Goal: Task Accomplishment & Management: Manage account settings

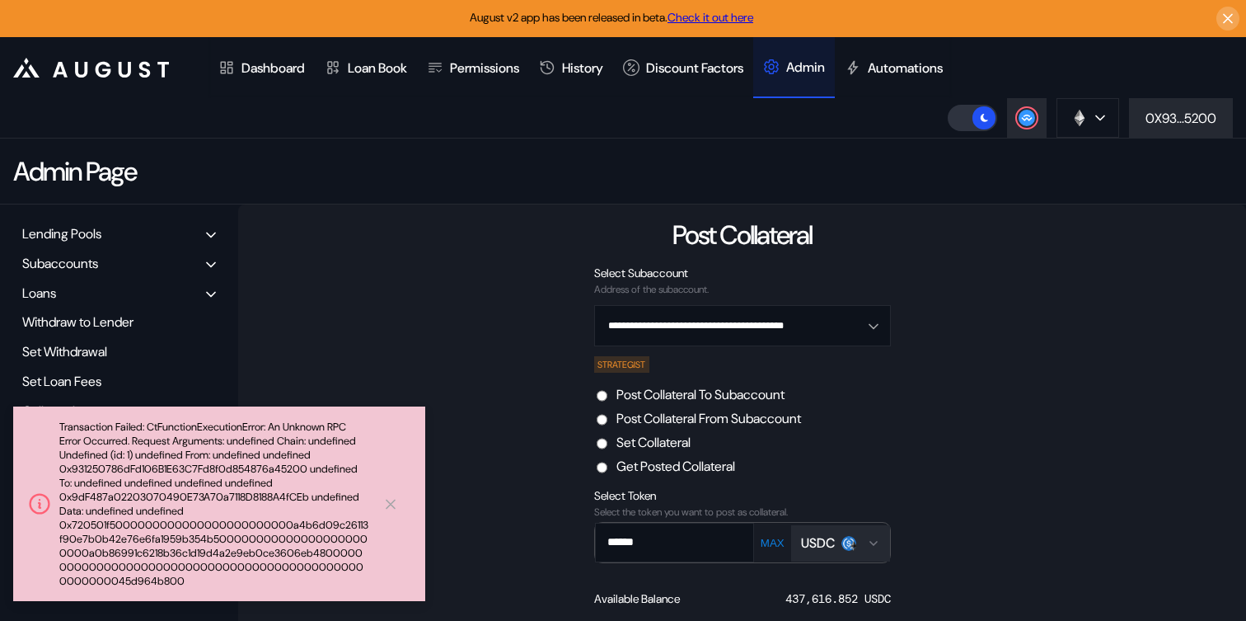
scroll to position [197, 0]
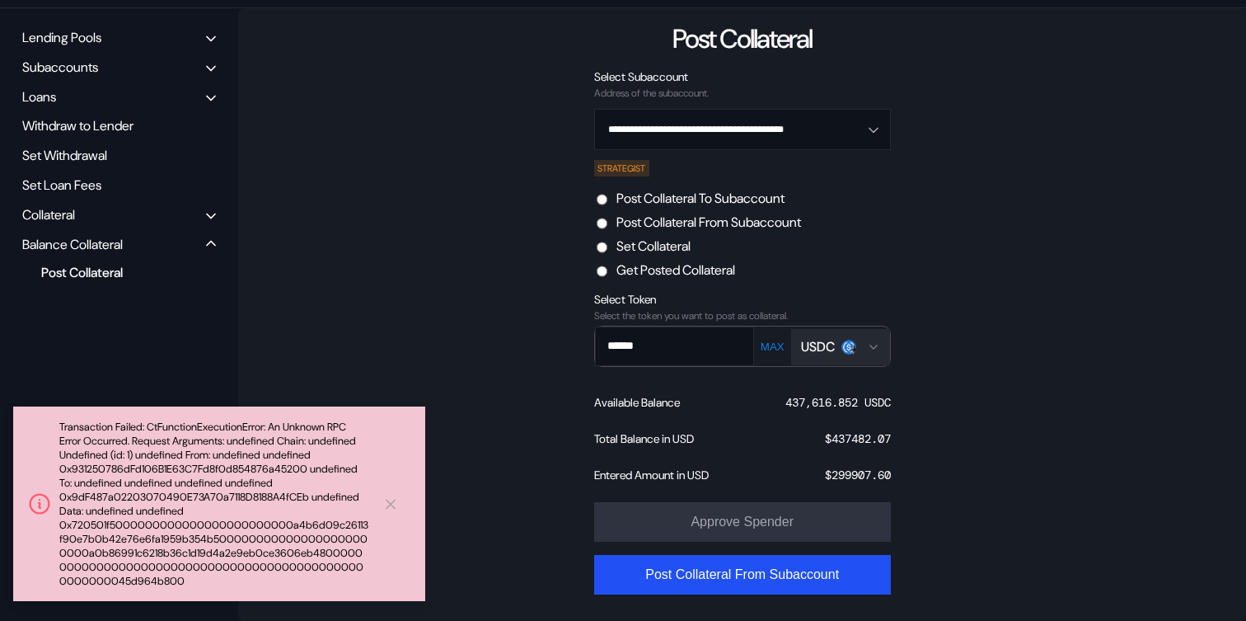
click at [684, 250] on label "Set Collateral" at bounding box center [654, 245] width 74 height 17
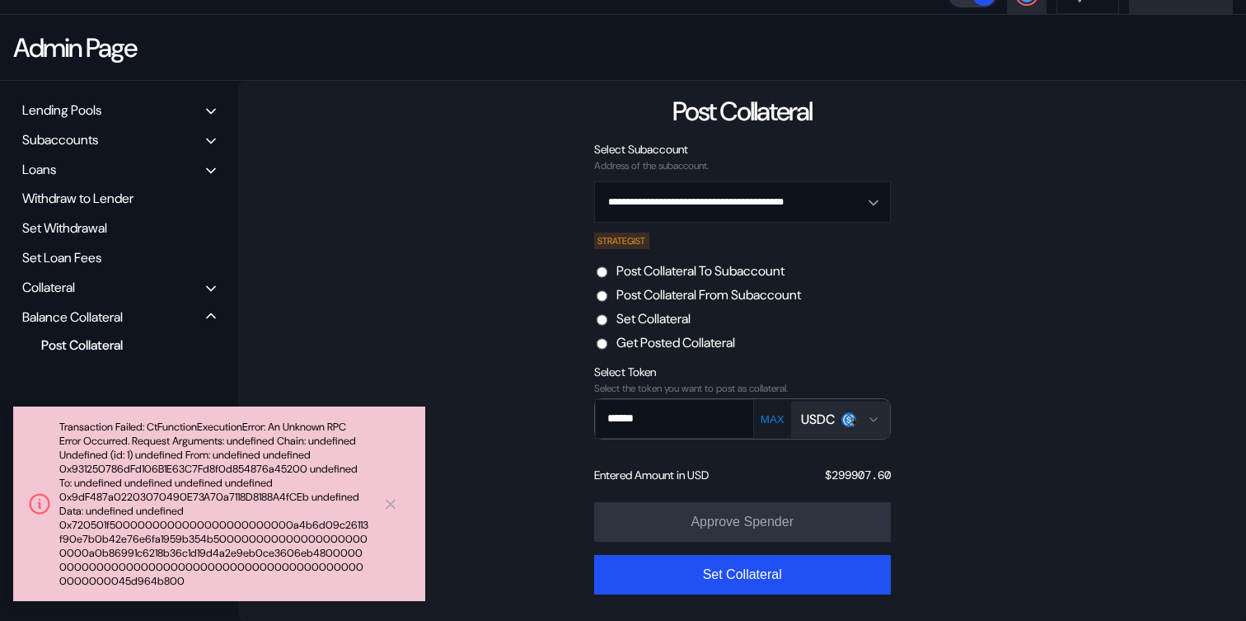
scroll to position [161, 0]
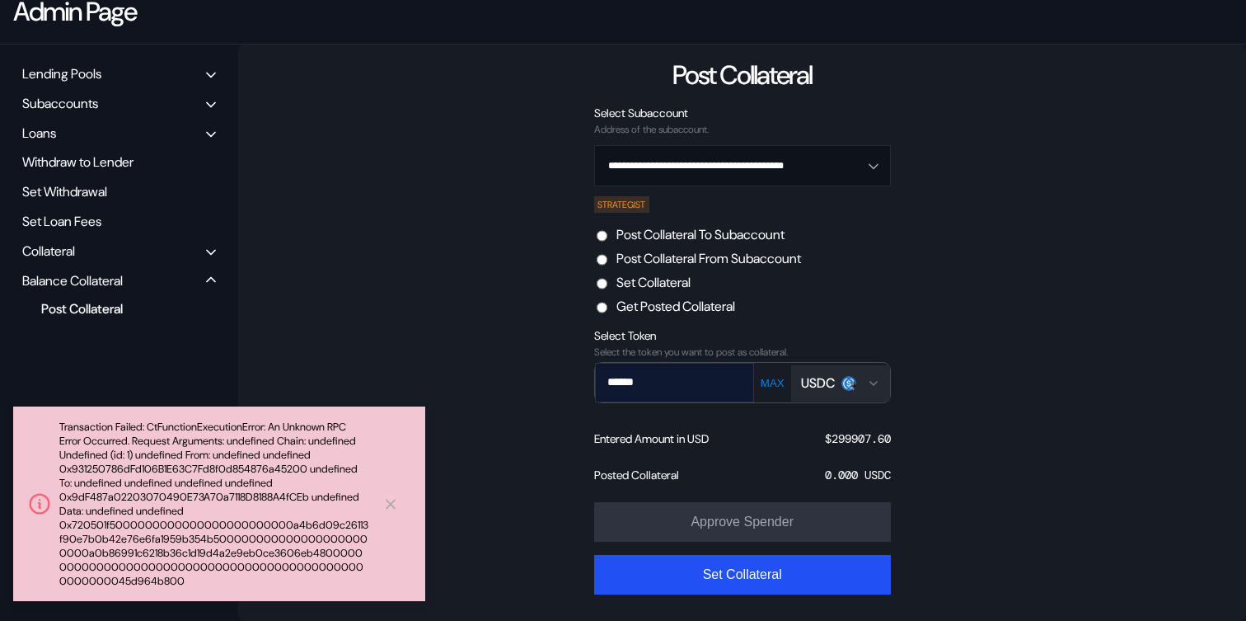
click at [700, 387] on input "******" at bounding box center [663, 382] width 134 height 34
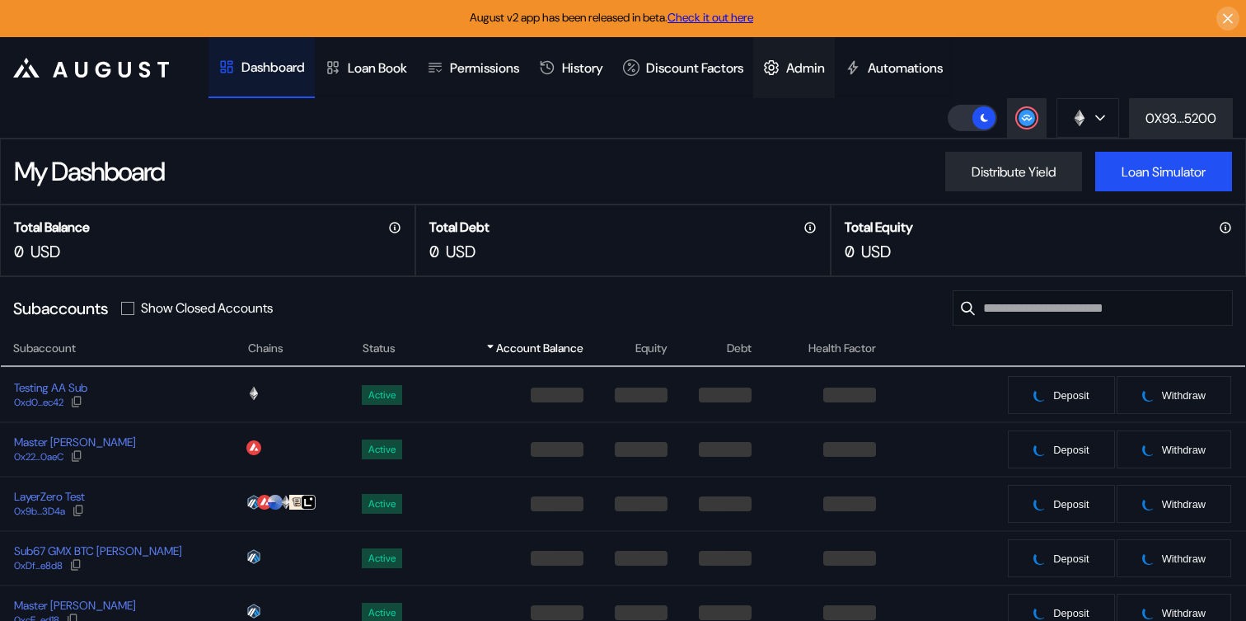
click at [825, 59] on div "Admin" at bounding box center [805, 67] width 39 height 17
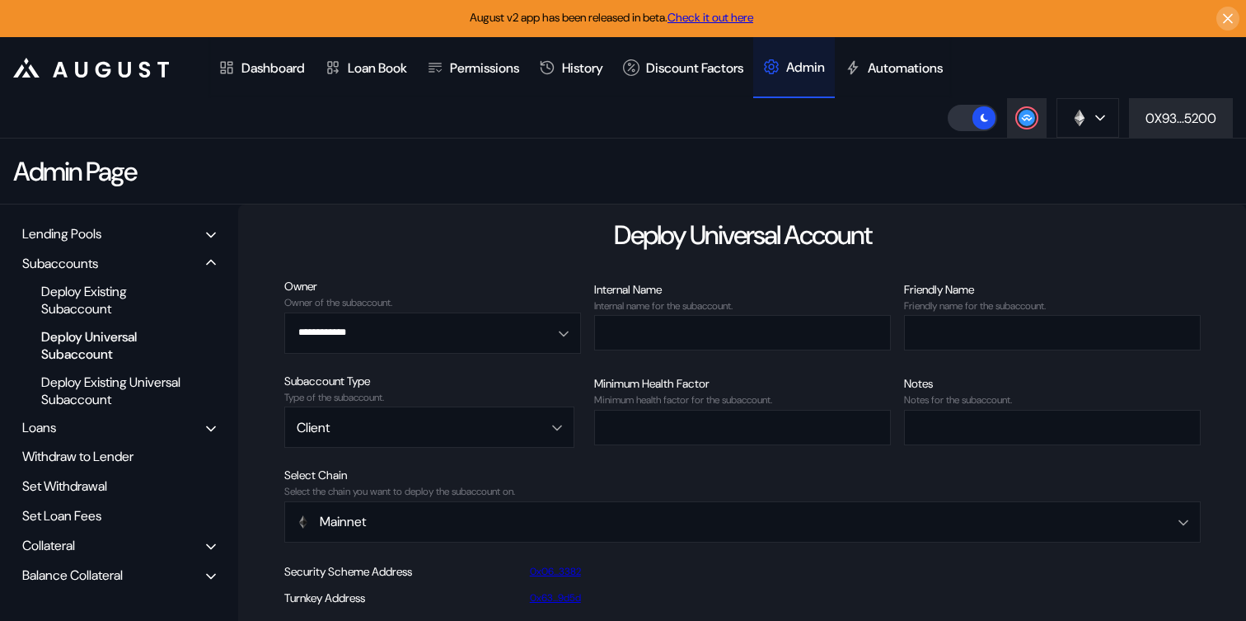
click at [70, 571] on div "Balance Collateral" at bounding box center [72, 574] width 101 height 17
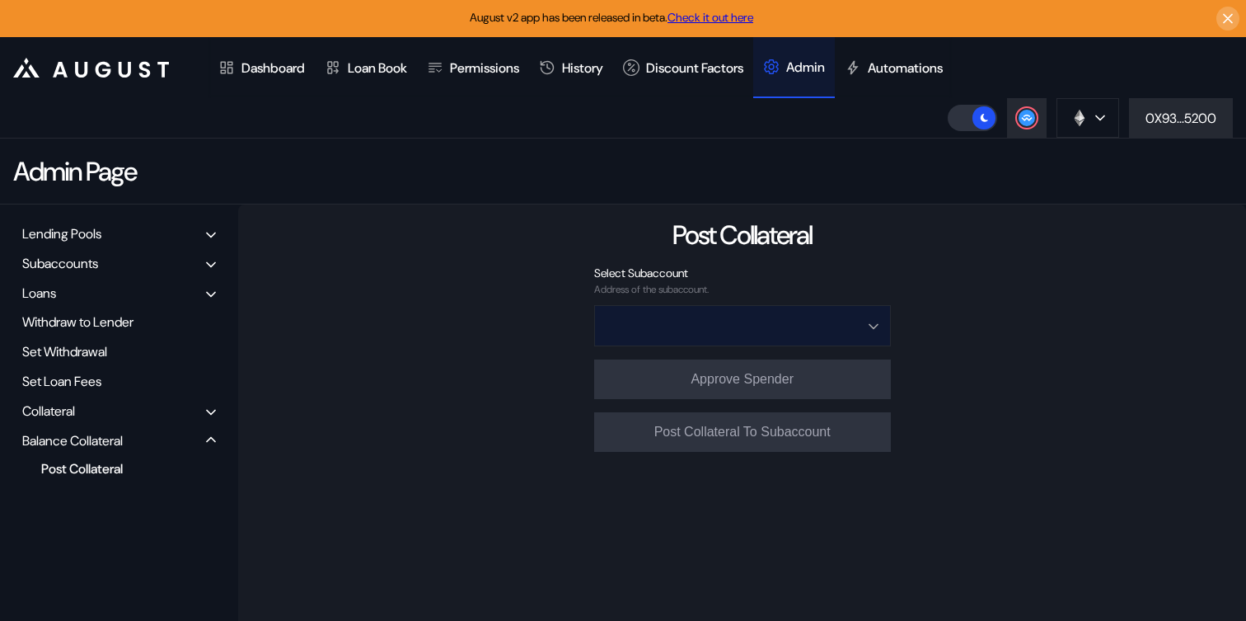
click at [645, 329] on input "Open menu" at bounding box center [734, 326] width 254 height 40
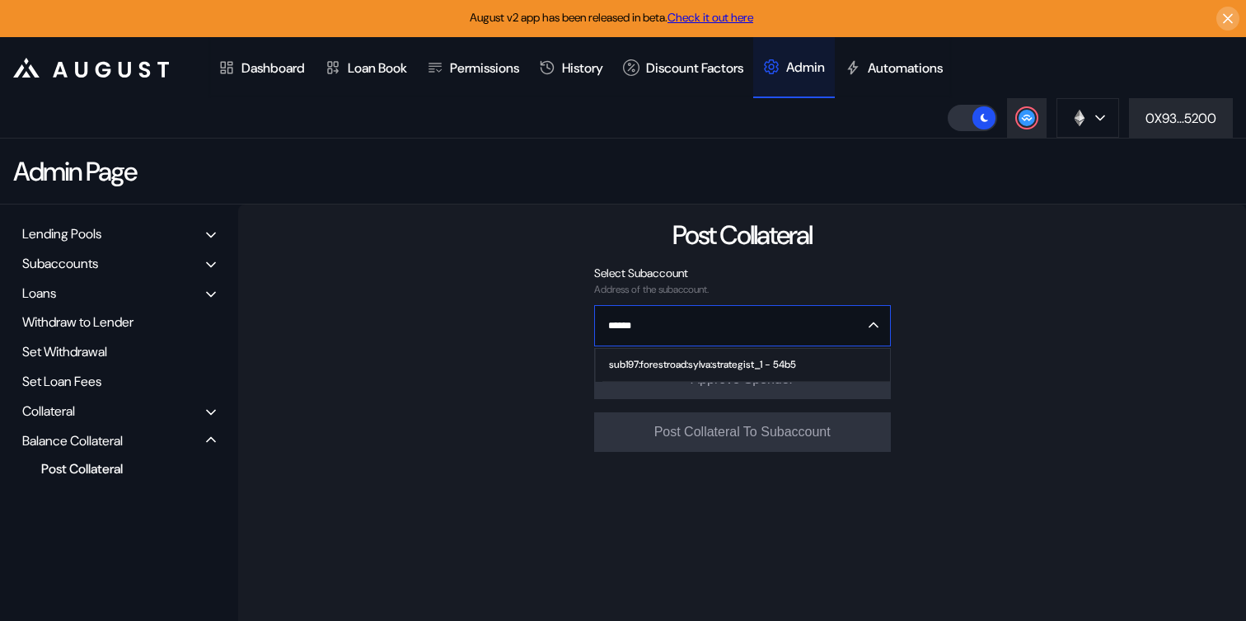
click at [649, 364] on div "sub197:forestroad:sylva:strategist_1 - 54b5" at bounding box center [702, 365] width 187 height 12
type input "**********"
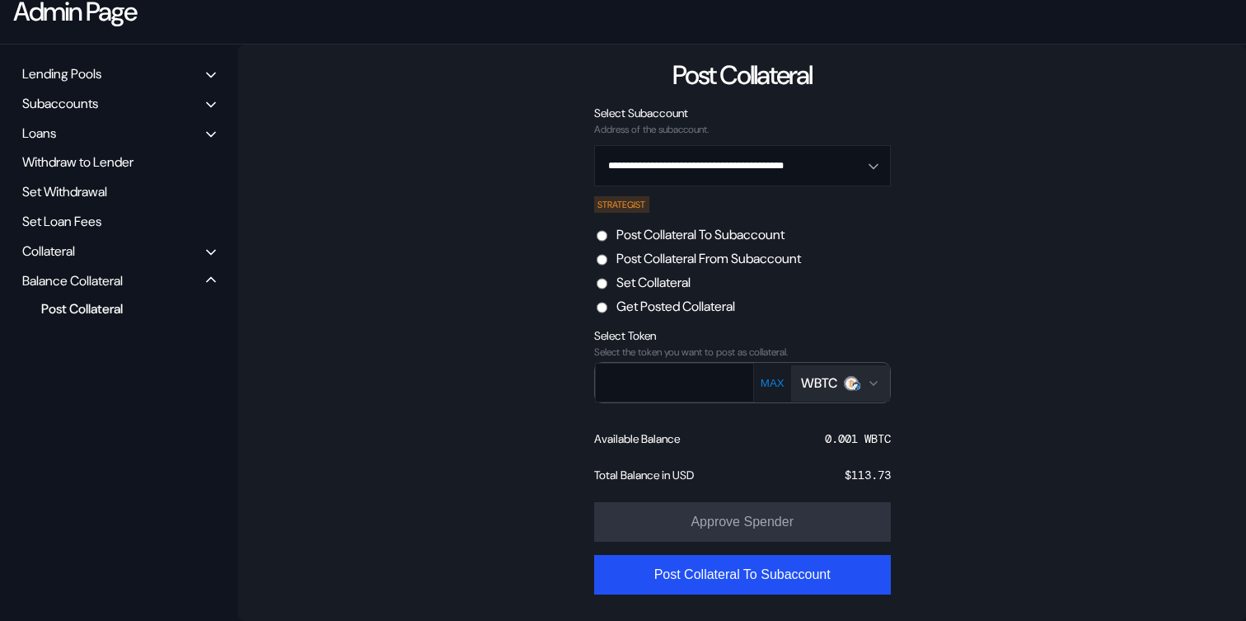
click at [643, 283] on label "Set Collateral" at bounding box center [654, 282] width 74 height 17
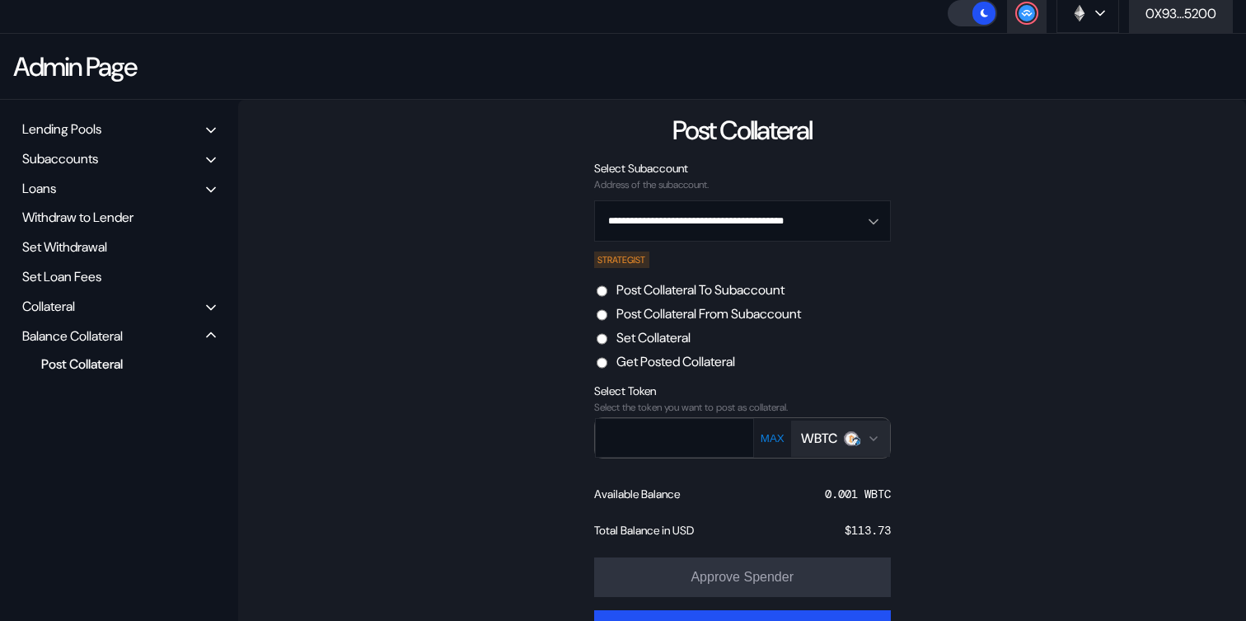
scroll to position [124, 0]
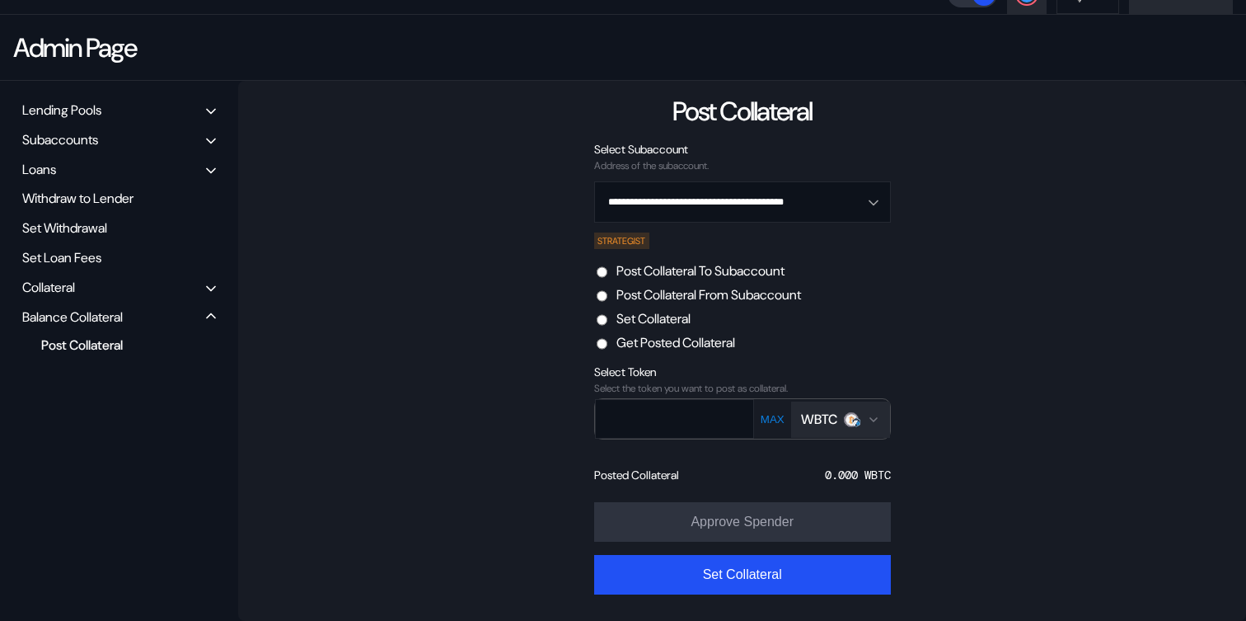
click at [819, 423] on div "WBTC" at bounding box center [819, 419] width 36 height 17
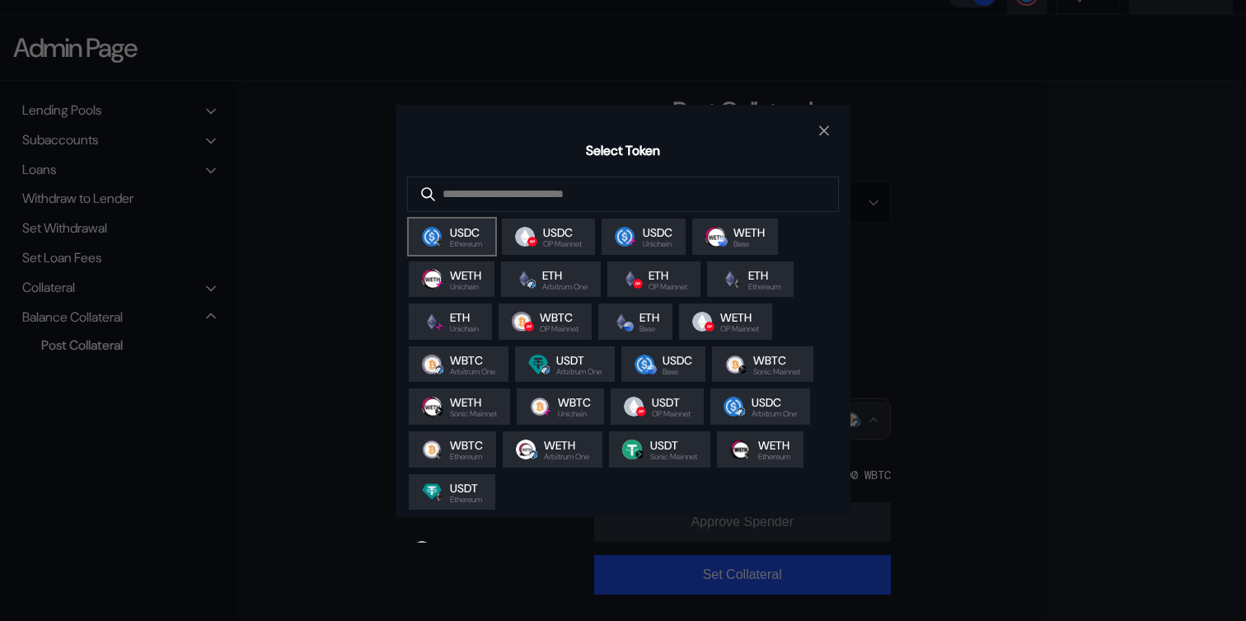
click at [475, 231] on span "USDC" at bounding box center [466, 232] width 32 height 15
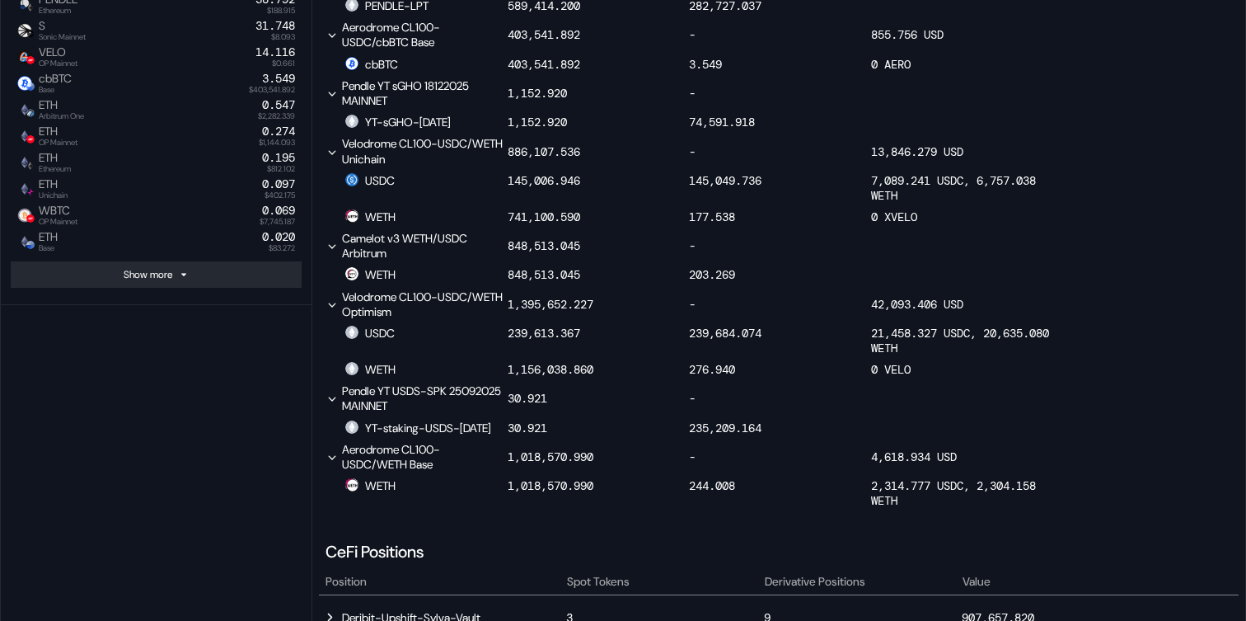
scroll to position [1150, 0]
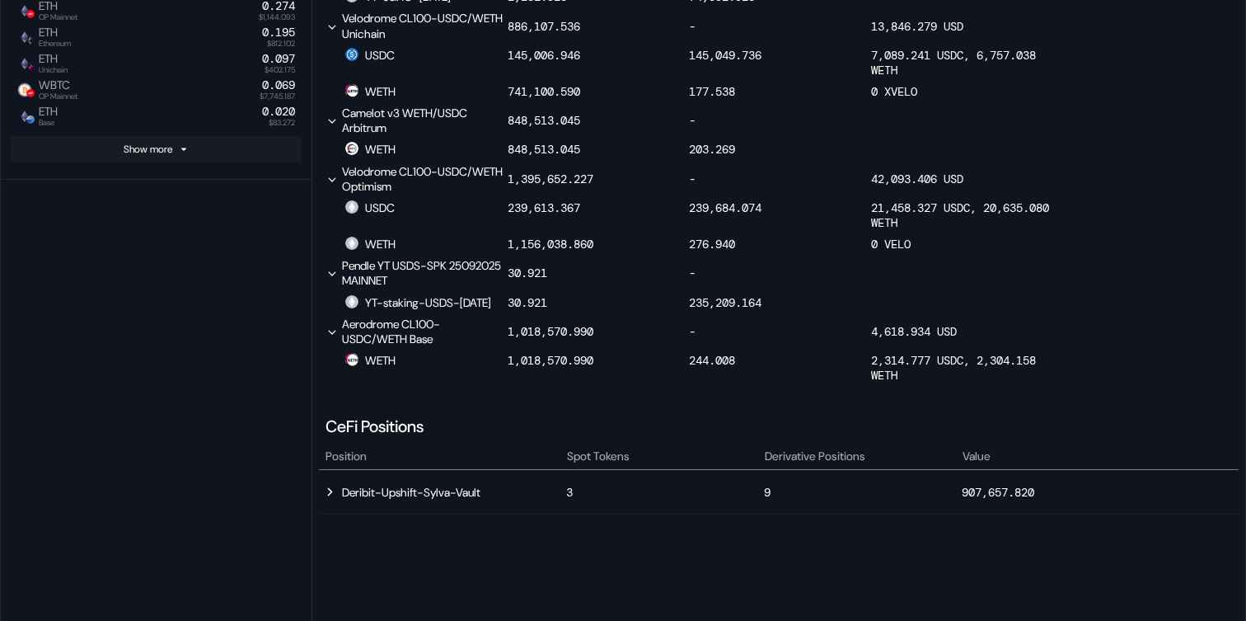
click at [175, 149] on button "Show more" at bounding box center [156, 149] width 291 height 26
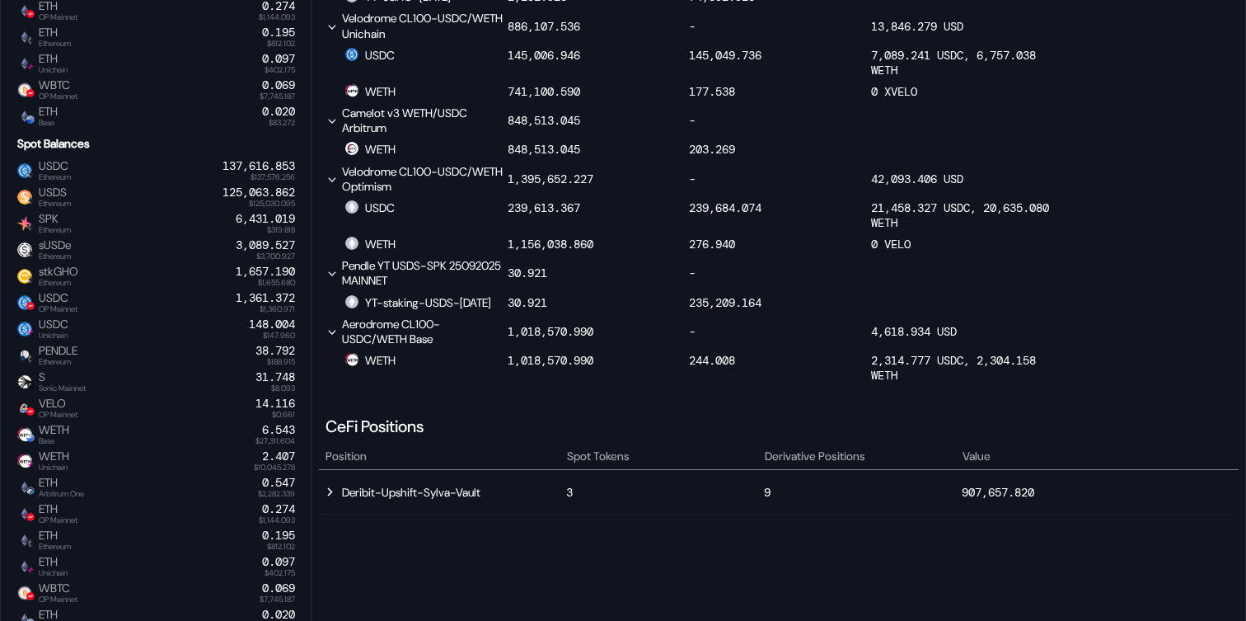
select select "*"
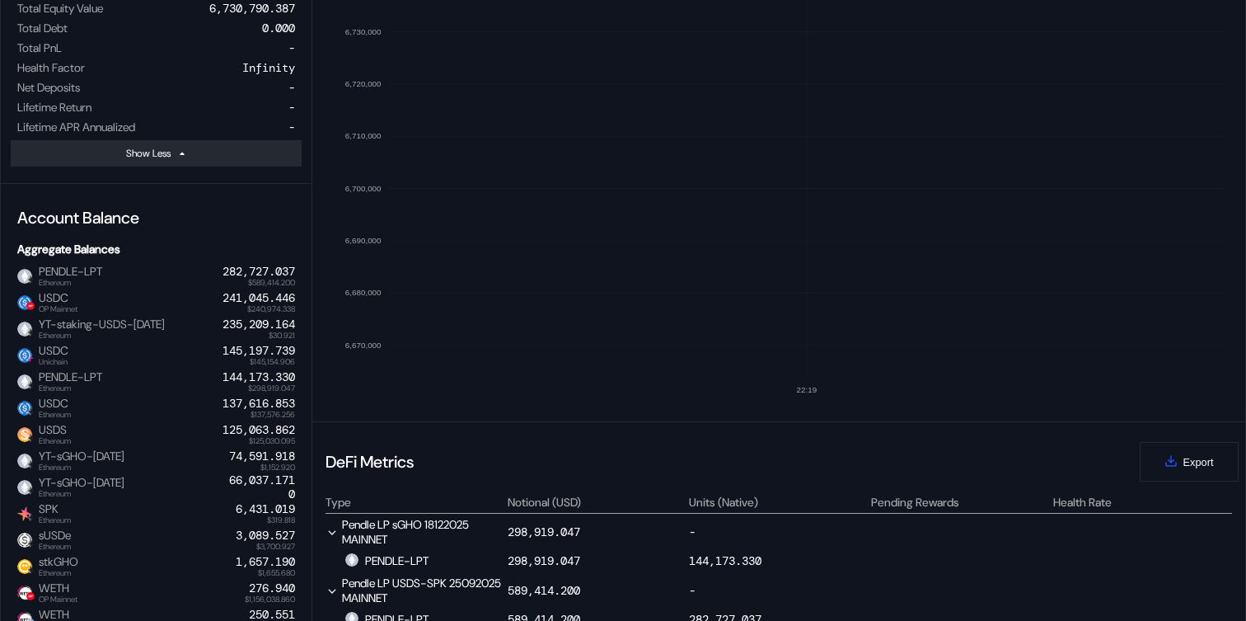
scroll to position [0, 0]
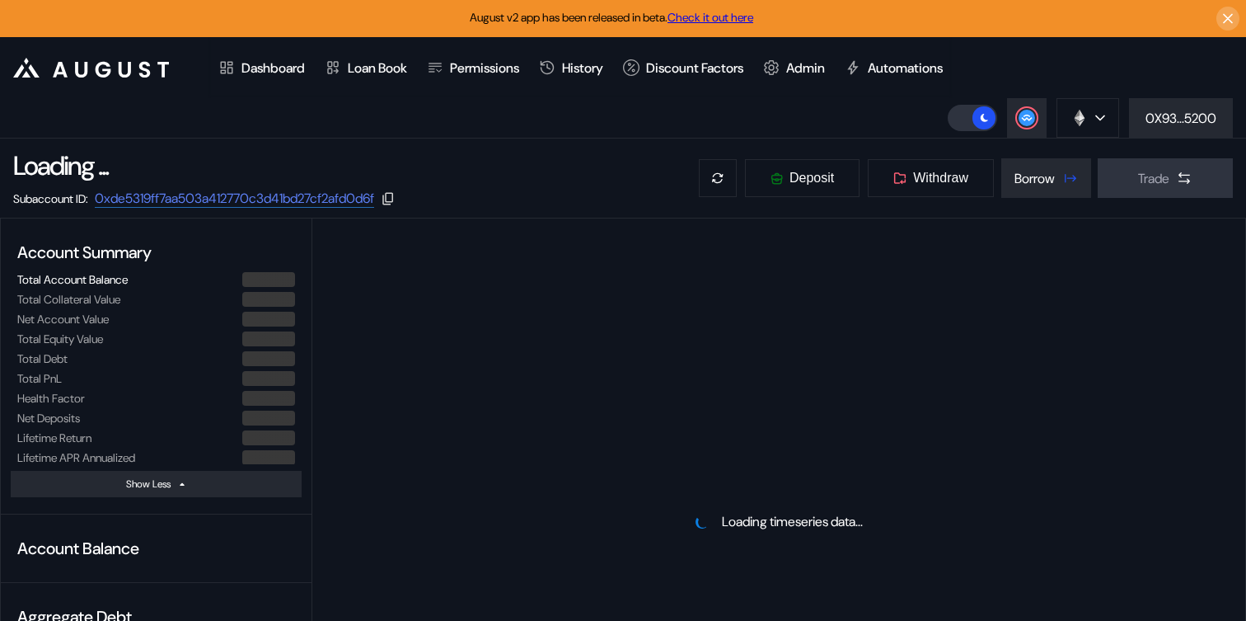
select select "*"
